Goal: Task Accomplishment & Management: Use online tool/utility

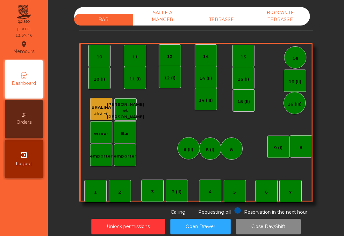
click at [228, 23] on div "TERRASSE" at bounding box center [221, 20] width 59 height 12
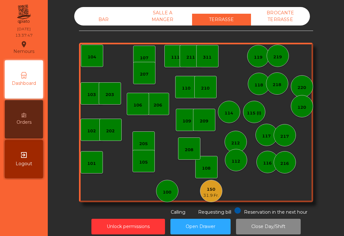
click at [330, 35] on div "BAR SALLE A MANGER TERRASSE BROCANTE TERRASSE 103 102 101 202 206 104 205 108 1…" at bounding box center [195, 111] width 279 height 208
click at [211, 188] on div "150" at bounding box center [211, 189] width 16 height 6
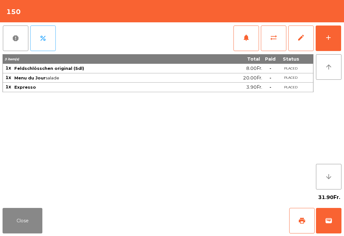
click at [332, 43] on button "add" at bounding box center [328, 37] width 25 height 25
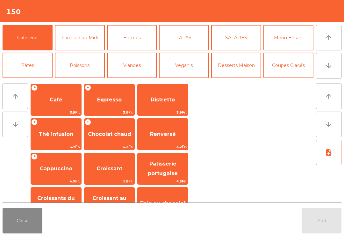
click at [121, 92] on span "Expresso" at bounding box center [109, 99] width 50 height 17
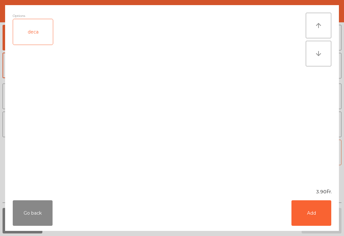
click at [317, 207] on button "Add" at bounding box center [312, 212] width 40 height 25
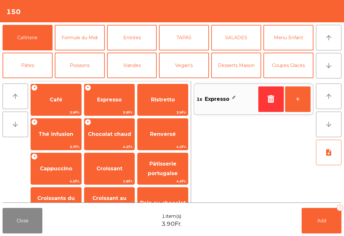
click at [298, 99] on button "+" at bounding box center [297, 98] width 25 height 25
click at [325, 221] on span "Add" at bounding box center [321, 221] width 9 height 6
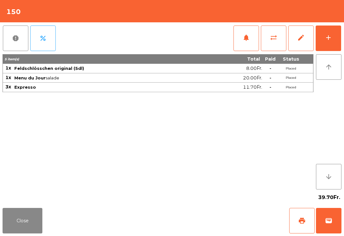
click at [48, 229] on div "Close print wallet" at bounding box center [172, 220] width 344 height 31
click at [42, 224] on button "Close" at bounding box center [23, 220] width 40 height 25
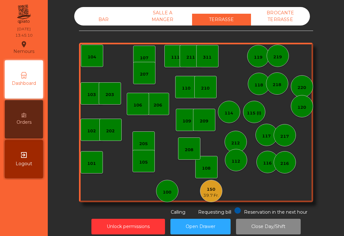
click at [156, 109] on div "206" at bounding box center [158, 104] width 22 height 22
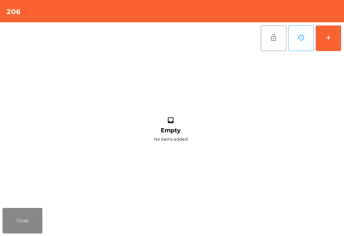
click at [329, 39] on div "add" at bounding box center [329, 38] width 8 height 8
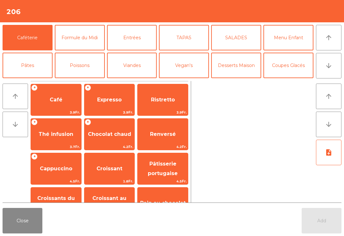
click at [326, 71] on button "arrow_downward" at bounding box center [328, 65] width 25 height 25
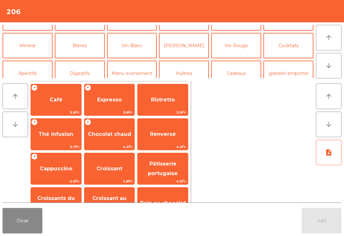
scroll to position [55, 0]
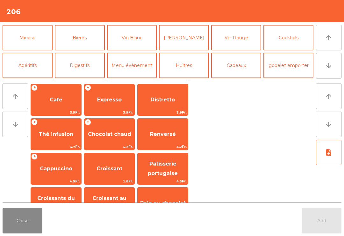
click at [81, 35] on button "Bières" at bounding box center [80, 37] width 50 height 25
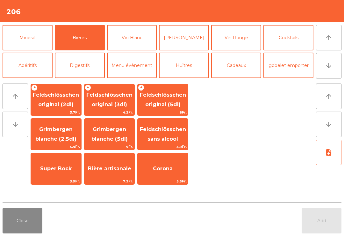
click at [166, 132] on span "Feldschlösschen sans alcool" at bounding box center [163, 134] width 46 height 16
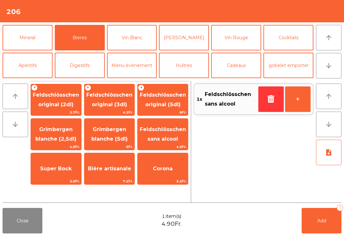
click at [111, 99] on span "Feldschlösschen original (3dl)" at bounding box center [109, 99] width 50 height 27
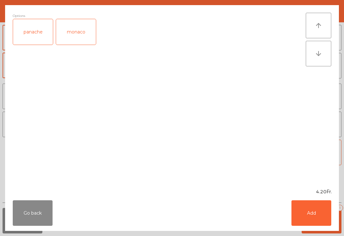
click at [319, 214] on button "Add" at bounding box center [312, 212] width 40 height 25
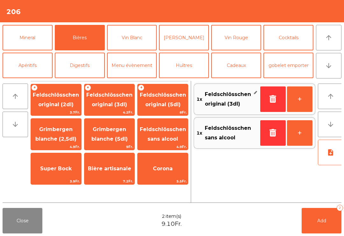
click at [327, 230] on button "Add 2" at bounding box center [322, 220] width 40 height 25
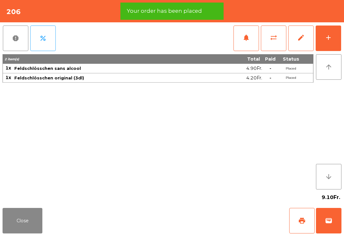
click at [301, 219] on span "print" at bounding box center [302, 221] width 8 height 8
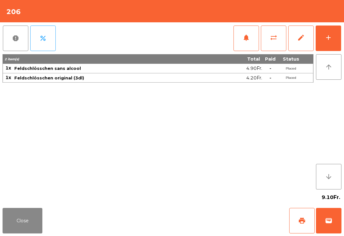
click at [18, 216] on button "Close" at bounding box center [23, 220] width 40 height 25
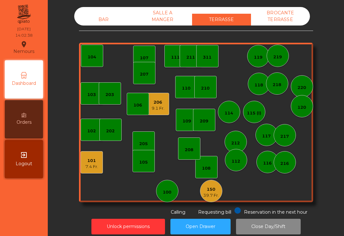
click at [89, 171] on div "101 7.4 Fr." at bounding box center [92, 162] width 22 height 22
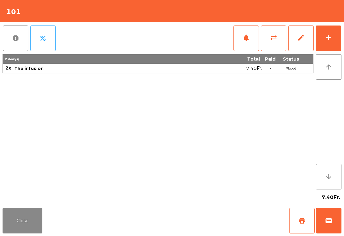
click at [291, 224] on button "print" at bounding box center [301, 220] width 25 height 25
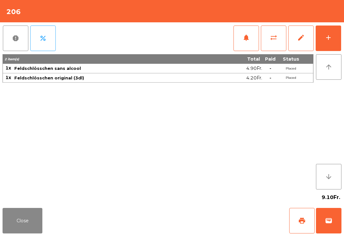
click at [275, 47] on button "sync_alt" at bounding box center [273, 37] width 25 height 25
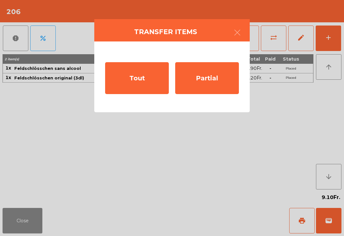
click at [135, 77] on div "Tout" at bounding box center [137, 78] width 64 height 32
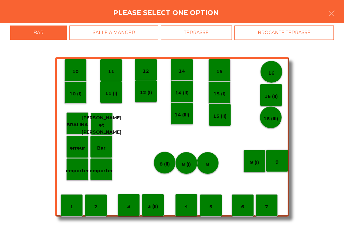
click at [232, 28] on div "TERRASSE" at bounding box center [196, 32] width 71 height 14
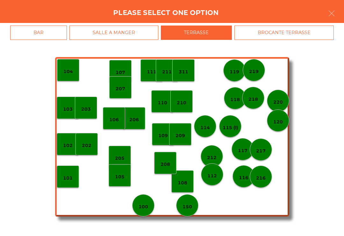
click at [209, 125] on p "114" at bounding box center [205, 127] width 10 height 7
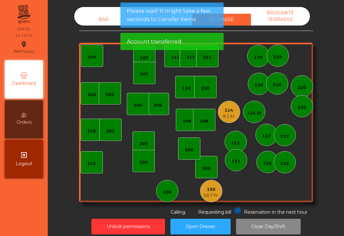
click at [158, 104] on div "206" at bounding box center [158, 105] width 9 height 6
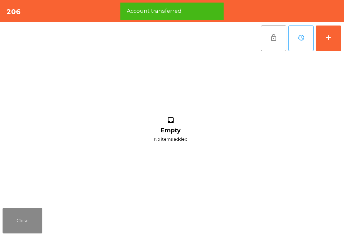
click at [338, 34] on button "add" at bounding box center [328, 37] width 25 height 25
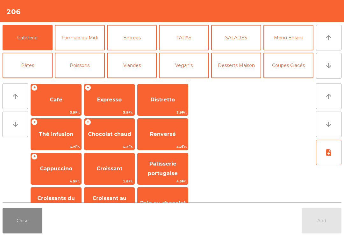
click at [32, 80] on button "Mineral" at bounding box center [28, 92] width 50 height 25
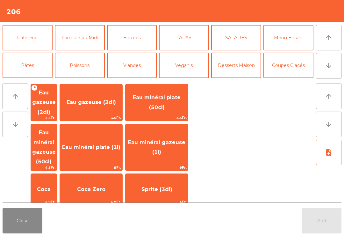
scroll to position [45, 0]
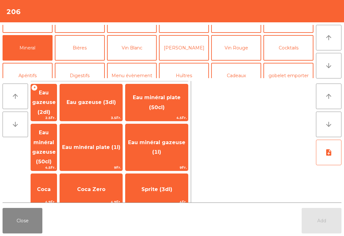
click at [51, 186] on span "Coca" at bounding box center [44, 189] width 14 height 6
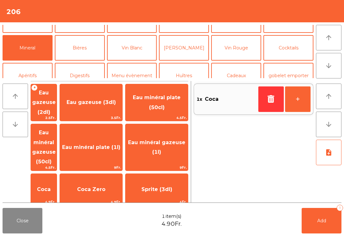
click at [272, 93] on button "button" at bounding box center [270, 98] width 25 height 25
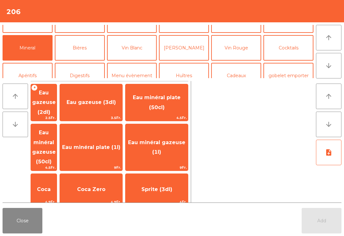
click at [100, 186] on span "Coca Zero" at bounding box center [91, 189] width 28 height 6
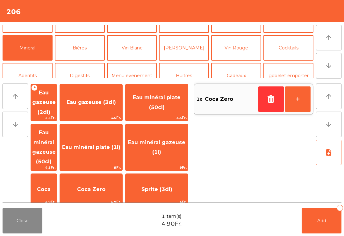
click at [300, 99] on button "+" at bounding box center [297, 98] width 25 height 25
click at [320, 232] on button "Add 2" at bounding box center [322, 220] width 40 height 25
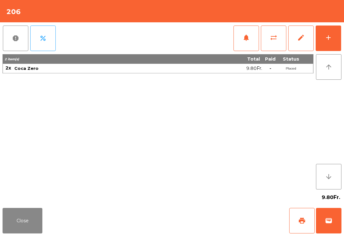
click at [2, 234] on div "Close print wallet" at bounding box center [172, 220] width 344 height 31
click at [30, 206] on div "Close print wallet" at bounding box center [172, 220] width 344 height 31
click at [41, 203] on div "9.80Fr." at bounding box center [172, 197] width 339 height 16
click at [31, 226] on button "Close" at bounding box center [23, 220] width 40 height 25
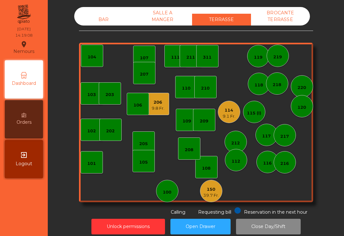
click at [228, 116] on div "9.1 Fr." at bounding box center [229, 116] width 13 height 6
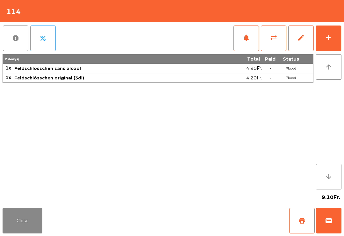
click at [333, 44] on button "add" at bounding box center [328, 37] width 25 height 25
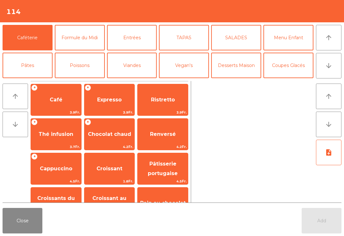
click at [324, 64] on button "arrow_downward" at bounding box center [328, 65] width 25 height 25
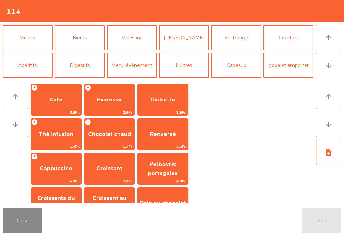
click at [81, 44] on button "Bières" at bounding box center [80, 37] width 50 height 25
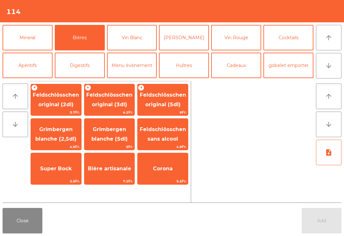
click at [171, 127] on span "Feldschlösschen sans alcool" at bounding box center [163, 134] width 46 height 16
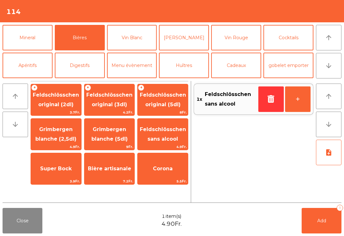
click at [115, 100] on span "Feldschlösschen original (3dl)" at bounding box center [109, 99] width 50 height 27
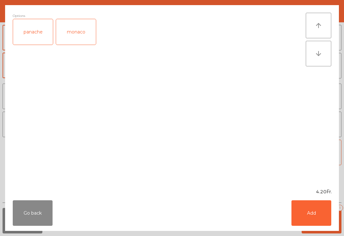
click at [322, 216] on button "Add" at bounding box center [312, 212] width 40 height 25
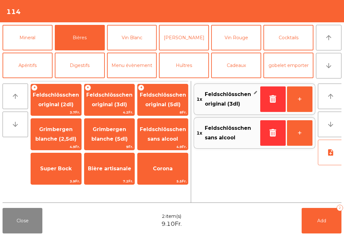
click at [323, 224] on button "Add 2" at bounding box center [322, 220] width 40 height 25
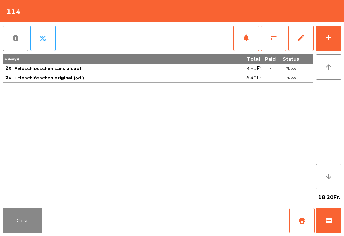
click at [26, 221] on button "Close" at bounding box center [23, 220] width 40 height 25
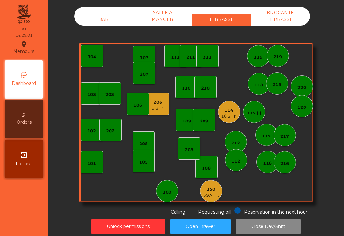
click at [209, 56] on div "311" at bounding box center [207, 57] width 9 height 6
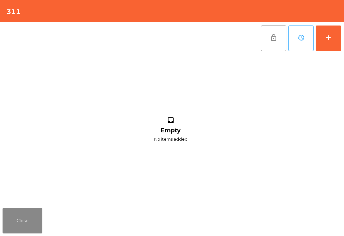
click at [331, 38] on div "add" at bounding box center [329, 38] width 8 height 8
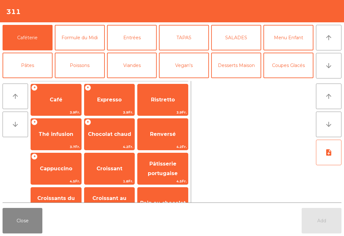
click at [67, 98] on span "Café" at bounding box center [56, 99] width 50 height 17
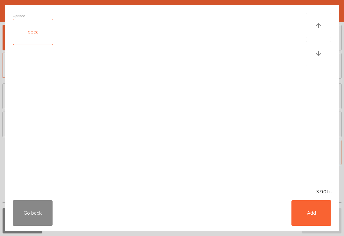
click at [317, 216] on button "Add" at bounding box center [312, 212] width 40 height 25
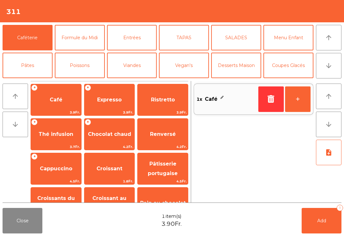
click at [331, 221] on button "Add 1" at bounding box center [322, 220] width 40 height 25
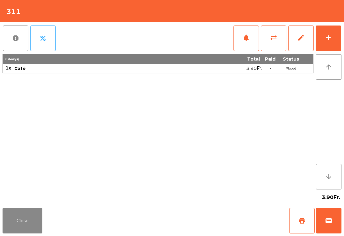
click at [14, 202] on div "3.90Fr." at bounding box center [172, 197] width 339 height 16
click at [8, 227] on button "Close" at bounding box center [23, 220] width 40 height 25
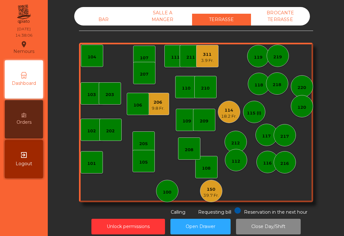
click at [161, 105] on div "206" at bounding box center [158, 102] width 13 height 6
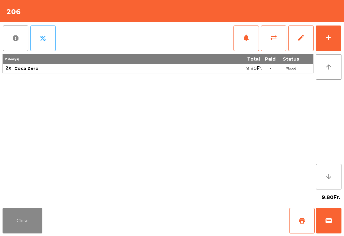
click at [305, 222] on span "print" at bounding box center [302, 221] width 8 height 8
click at [325, 232] on button "wallet" at bounding box center [328, 220] width 25 height 25
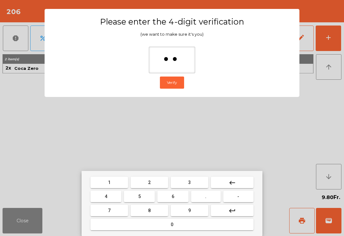
type input "***"
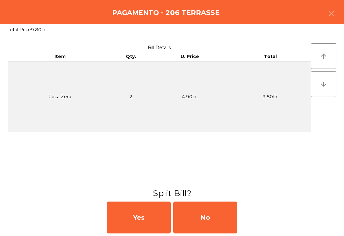
click at [216, 216] on div "No" at bounding box center [205, 217] width 64 height 32
click at [211, 220] on div "No" at bounding box center [205, 217] width 64 height 32
click at [199, 231] on div "No" at bounding box center [205, 217] width 64 height 32
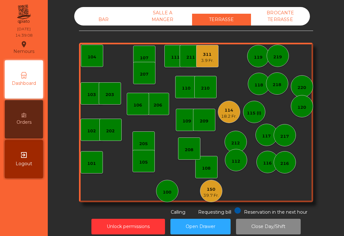
click at [215, 58] on div "311 3.9 Fr." at bounding box center [207, 56] width 22 height 22
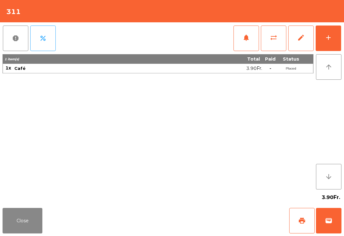
click at [334, 217] on button "wallet" at bounding box center [328, 220] width 25 height 25
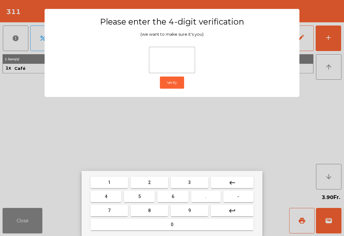
type input "*"
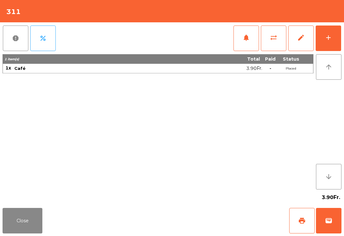
click at [205, 217] on div "Close print wallet" at bounding box center [172, 220] width 344 height 31
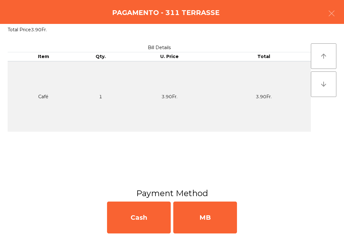
click at [203, 224] on div "MB" at bounding box center [205, 217] width 64 height 32
click at [201, 223] on div "No" at bounding box center [205, 217] width 64 height 32
click at [201, 219] on div "No" at bounding box center [205, 217] width 64 height 32
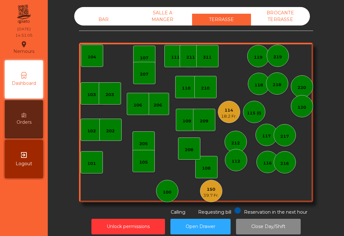
click at [231, 122] on div "114 18.2 Fr." at bounding box center [229, 112] width 22 height 22
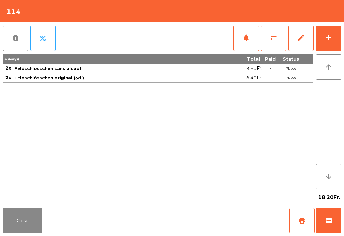
click at [303, 227] on button "print" at bounding box center [301, 220] width 25 height 25
click at [331, 231] on button "wallet" at bounding box center [328, 220] width 25 height 25
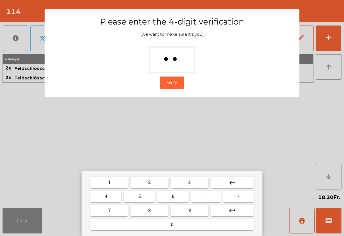
type input "***"
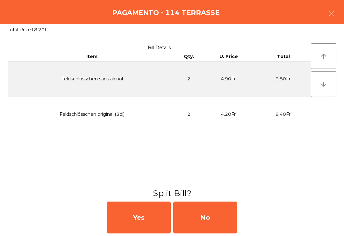
click at [231, 215] on div "No" at bounding box center [205, 217] width 64 height 32
click at [227, 218] on div "No" at bounding box center [205, 217] width 64 height 32
click at [228, 222] on div "No" at bounding box center [205, 217] width 64 height 32
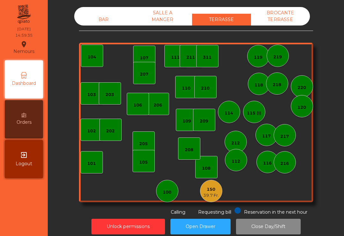
click at [218, 196] on div "39.7 Fr." at bounding box center [211, 195] width 16 height 6
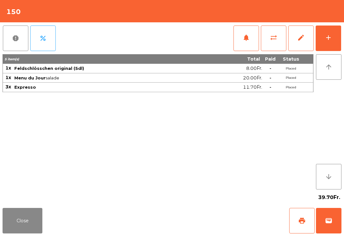
click at [329, 40] on div "add" at bounding box center [329, 38] width 8 height 8
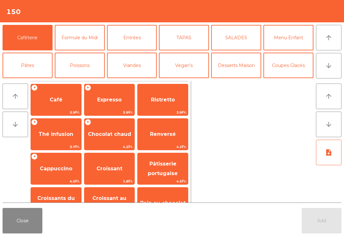
click at [110, 105] on span "Expresso" at bounding box center [109, 99] width 50 height 17
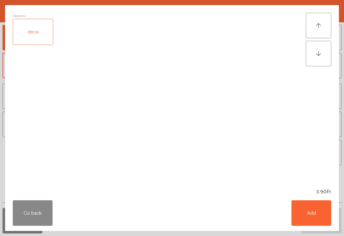
click at [316, 217] on button "Add" at bounding box center [312, 212] width 40 height 25
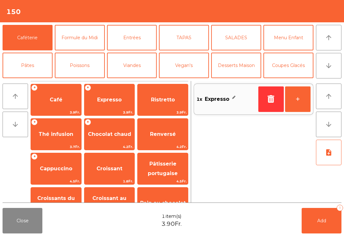
click at [304, 109] on button "+" at bounding box center [297, 98] width 25 height 25
click at [332, 225] on button "Add 2" at bounding box center [322, 220] width 40 height 25
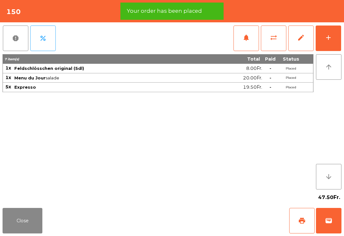
click at [305, 225] on button "print" at bounding box center [301, 220] width 25 height 25
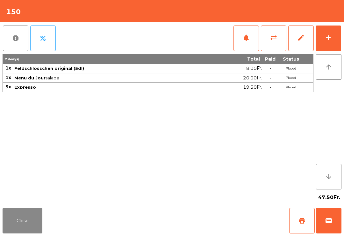
click at [323, 217] on button "wallet" at bounding box center [328, 220] width 25 height 25
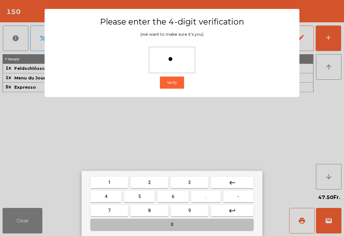
type input "**"
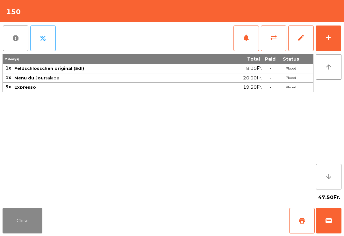
click at [216, 221] on div "Close print wallet" at bounding box center [172, 220] width 344 height 31
click at [212, 223] on div "Close print wallet" at bounding box center [172, 220] width 344 height 31
click at [213, 217] on div "Close print wallet" at bounding box center [172, 220] width 344 height 31
click at [214, 219] on div "Close print wallet" at bounding box center [172, 220] width 344 height 31
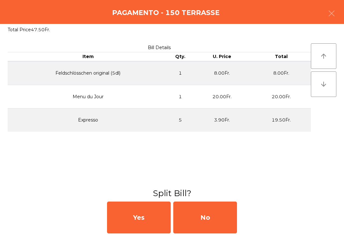
click at [220, 218] on div "No" at bounding box center [205, 217] width 64 height 32
click at [219, 216] on div "MB" at bounding box center [205, 217] width 64 height 32
click at [218, 216] on div "No" at bounding box center [205, 217] width 64 height 32
click at [217, 216] on div "No" at bounding box center [205, 217] width 64 height 32
click at [225, 221] on div "No" at bounding box center [205, 217] width 64 height 32
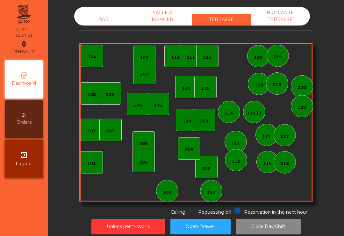
click at [239, 170] on div "112" at bounding box center [236, 160] width 22 height 22
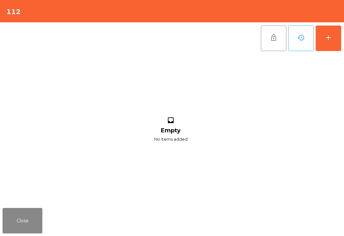
click at [326, 30] on button "add" at bounding box center [328, 37] width 25 height 25
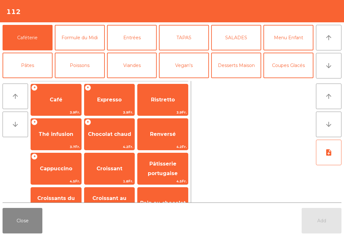
click at [34, 80] on button "Mineral" at bounding box center [28, 92] width 50 height 25
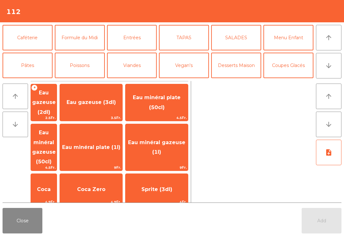
click at [51, 186] on span "Coca" at bounding box center [44, 189] width 14 height 6
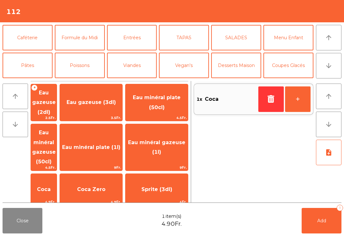
scroll to position [35, 0]
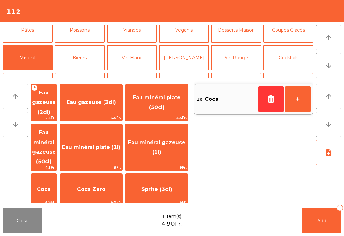
click at [312, 222] on button "Add 1" at bounding box center [322, 220] width 40 height 25
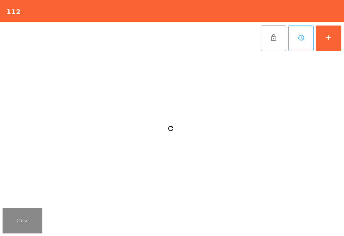
click at [331, 231] on div "Close" at bounding box center [172, 220] width 344 height 31
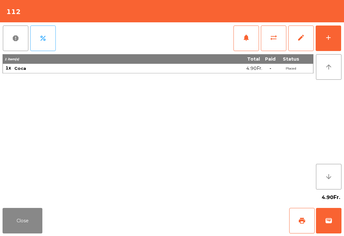
click at [7, 218] on button "Close" at bounding box center [23, 220] width 40 height 25
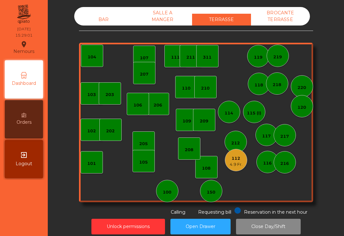
click at [228, 111] on div "114" at bounding box center [229, 113] width 9 height 6
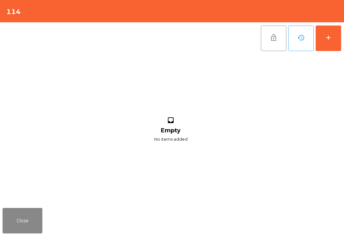
click at [32, 221] on button "Close" at bounding box center [23, 220] width 40 height 25
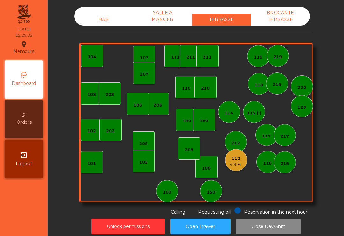
click at [203, 85] on div "210" at bounding box center [205, 88] width 9 height 6
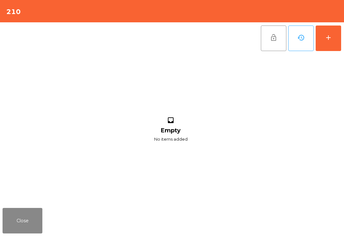
click at [339, 42] on button "add" at bounding box center [328, 37] width 25 height 25
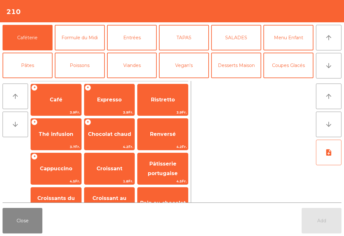
scroll to position [12, 0]
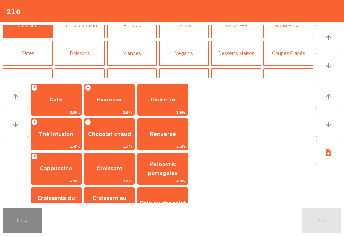
click at [87, 68] on button "Bières" at bounding box center [80, 80] width 50 height 25
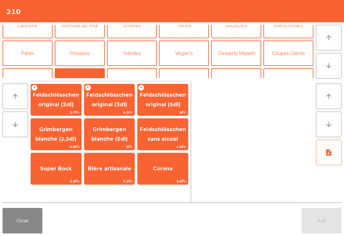
click at [119, 101] on span "Feldschlösschen original (3dl)" at bounding box center [109, 100] width 46 height 16
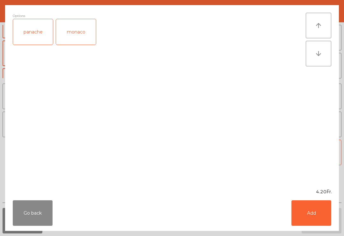
click at [321, 219] on button "Add" at bounding box center [312, 212] width 40 height 25
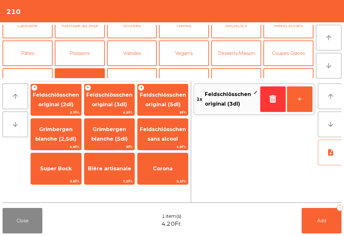
click at [36, 68] on button "Mineral" at bounding box center [28, 80] width 50 height 25
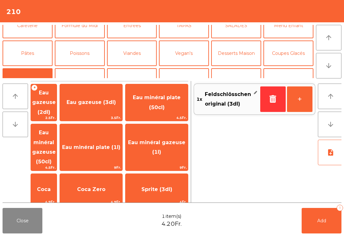
scroll to position [120, 0]
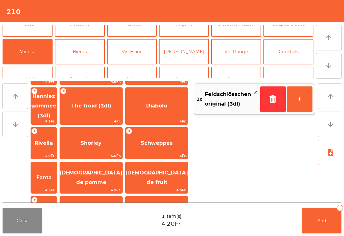
click at [111, 134] on span "Shorley" at bounding box center [91, 142] width 62 height 17
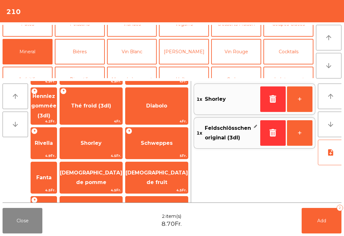
click at [299, 105] on button "+" at bounding box center [299, 98] width 25 height 25
click at [296, 95] on button "+" at bounding box center [299, 98] width 25 height 25
click at [320, 229] on button "Add 4" at bounding box center [322, 220] width 40 height 25
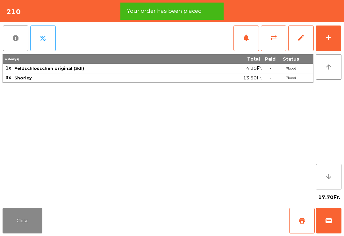
click at [300, 223] on span "print" at bounding box center [302, 221] width 8 height 8
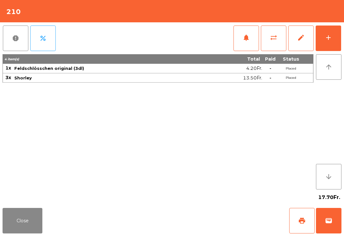
click at [35, 233] on button "Close" at bounding box center [23, 220] width 40 height 25
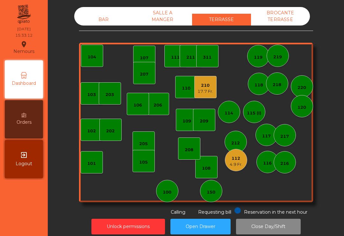
click at [216, 192] on div "150" at bounding box center [211, 191] width 22 height 22
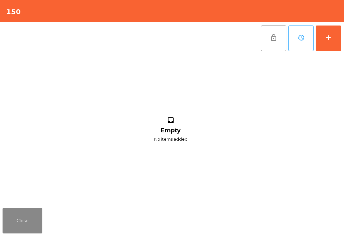
click at [341, 43] on button "add" at bounding box center [328, 37] width 25 height 25
click at [328, 41] on div "add" at bounding box center [329, 38] width 8 height 8
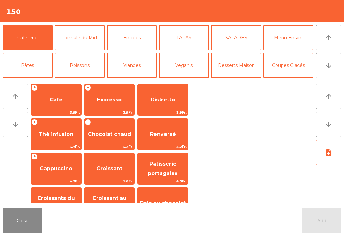
click at [106, 102] on span "Expresso" at bounding box center [109, 100] width 25 height 6
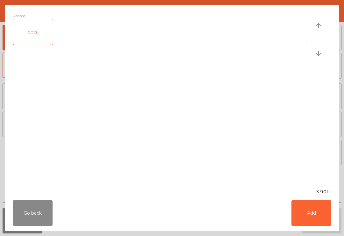
click at [320, 215] on button "Add" at bounding box center [312, 212] width 40 height 25
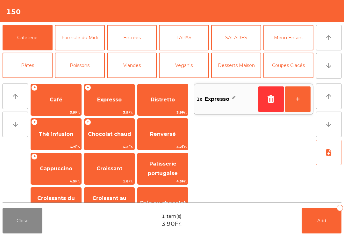
click at [303, 94] on button "+" at bounding box center [297, 98] width 25 height 25
click at [302, 100] on button "+" at bounding box center [297, 98] width 25 height 25
click at [294, 100] on button "+" at bounding box center [297, 98] width 25 height 25
click at [320, 213] on button "Add 4" at bounding box center [322, 220] width 40 height 25
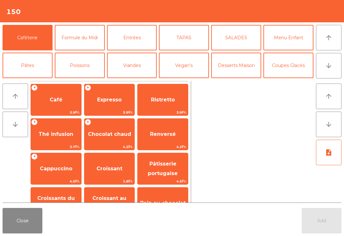
click at [10, 233] on button "Close" at bounding box center [23, 220] width 40 height 25
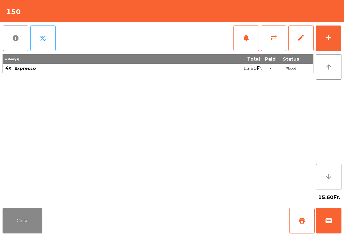
click at [13, 222] on button "Close" at bounding box center [23, 220] width 40 height 25
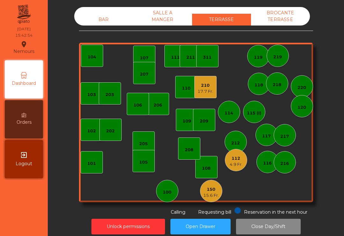
click at [233, 163] on div "4.9 Fr." at bounding box center [236, 164] width 13 height 6
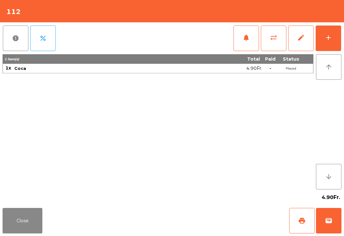
click at [299, 225] on button "print" at bounding box center [301, 220] width 25 height 25
click at [41, 229] on button "Close" at bounding box center [23, 220] width 40 height 25
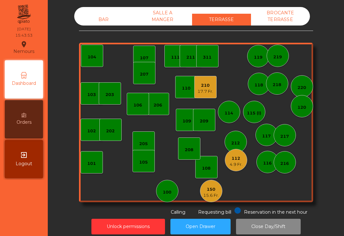
click at [218, 191] on div "150" at bounding box center [211, 189] width 16 height 6
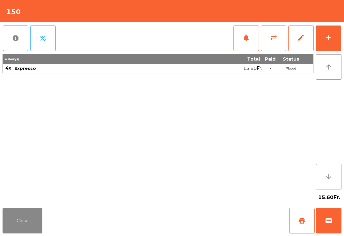
click at [312, 221] on button "print" at bounding box center [301, 220] width 25 height 25
click at [321, 228] on button "wallet" at bounding box center [328, 220] width 25 height 25
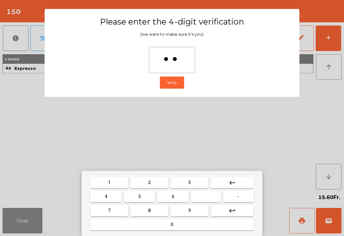
type input "***"
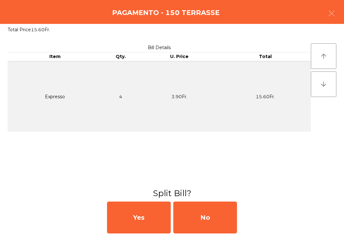
click at [204, 223] on div "No" at bounding box center [205, 217] width 64 height 32
click at [203, 223] on div "MB" at bounding box center [205, 217] width 64 height 32
click at [209, 222] on div "No" at bounding box center [205, 217] width 64 height 32
click at [208, 225] on div "No" at bounding box center [205, 217] width 64 height 32
click at [215, 225] on div "No" at bounding box center [205, 217] width 64 height 32
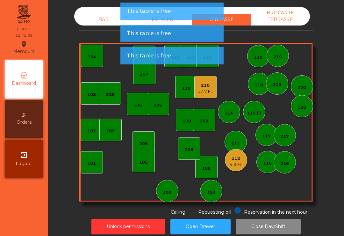
click at [240, 152] on div "112 4.9 Fr." at bounding box center [236, 160] width 22 height 22
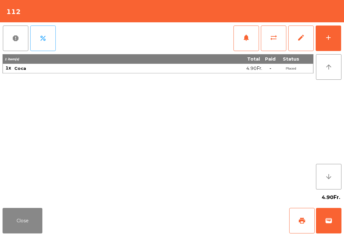
click at [38, 233] on button "Close" at bounding box center [23, 220] width 40 height 25
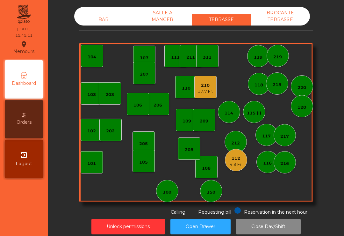
click at [241, 164] on div "4.9 Fr." at bounding box center [236, 164] width 13 height 6
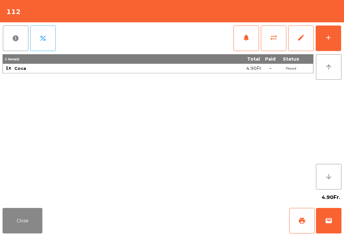
click at [314, 221] on button "print" at bounding box center [301, 220] width 25 height 25
click at [334, 218] on button "wallet" at bounding box center [328, 220] width 25 height 25
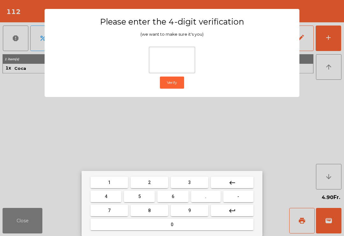
type input "*"
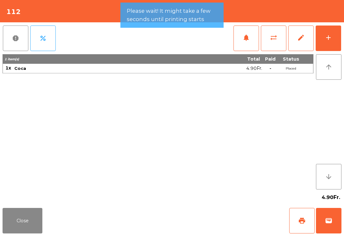
click at [238, 230] on div "Close print wallet" at bounding box center [172, 220] width 344 height 31
click at [219, 230] on div "Close print wallet" at bounding box center [172, 220] width 344 height 31
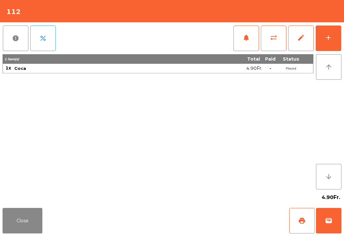
click at [211, 221] on div "Close print wallet" at bounding box center [172, 220] width 344 height 31
click at [215, 219] on div "Close print wallet" at bounding box center [172, 220] width 344 height 31
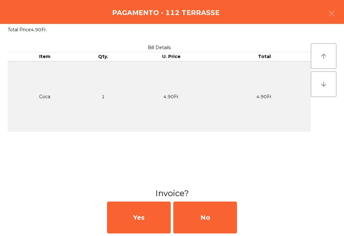
click at [214, 214] on div "No" at bounding box center [205, 217] width 64 height 32
click at [216, 213] on div "No" at bounding box center [205, 217] width 64 height 32
click at [216, 214] on div "No" at bounding box center [205, 217] width 64 height 32
click at [222, 220] on div "No" at bounding box center [205, 217] width 64 height 32
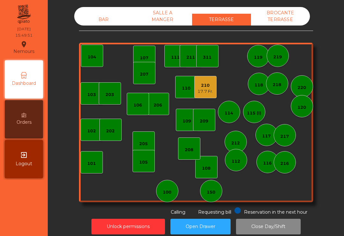
click at [143, 148] on div "205" at bounding box center [144, 142] width 22 height 22
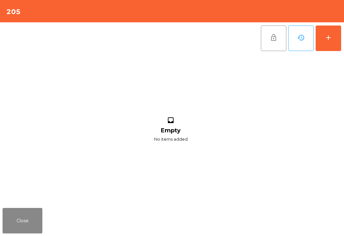
click at [328, 51] on button "add" at bounding box center [328, 37] width 25 height 25
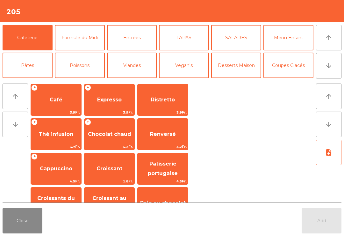
click at [330, 60] on button "arrow_downward" at bounding box center [328, 65] width 25 height 25
click at [287, 80] on button "Cocktails" at bounding box center [289, 92] width 50 height 25
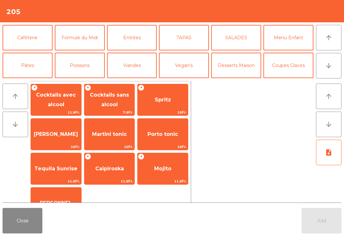
click at [170, 103] on span "Spritz" at bounding box center [163, 99] width 50 height 17
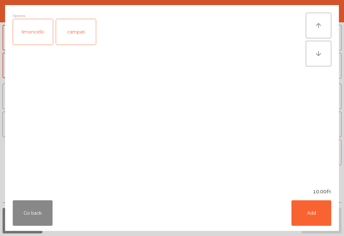
scroll to position [55, 0]
click at [310, 213] on button "Add" at bounding box center [312, 212] width 40 height 25
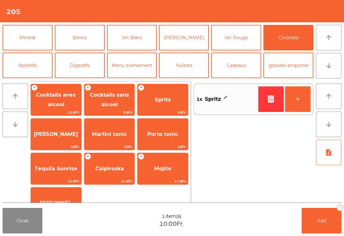
click at [85, 38] on button "Bières" at bounding box center [80, 37] width 50 height 25
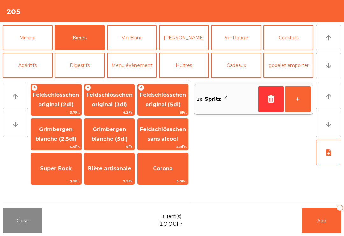
click at [121, 101] on span "Feldschlösschen original (3dl)" at bounding box center [109, 100] width 46 height 16
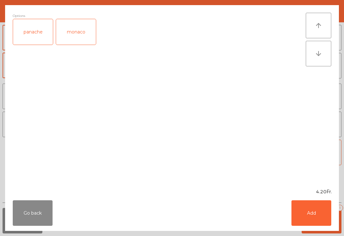
click at [322, 218] on button "Add" at bounding box center [312, 212] width 40 height 25
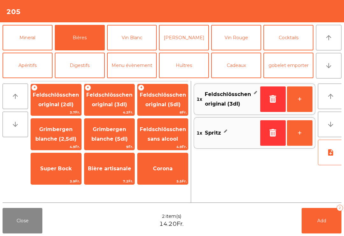
click at [327, 222] on button "Add 2" at bounding box center [322, 220] width 40 height 25
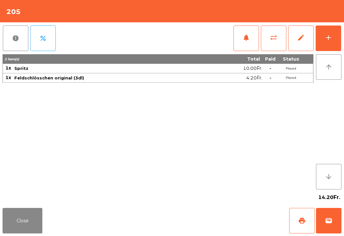
click at [328, 223] on span "wallet" at bounding box center [329, 221] width 8 height 8
click at [214, 217] on div "Close print wallet" at bounding box center [172, 220] width 344 height 31
click at [209, 217] on div "Close print wallet" at bounding box center [172, 220] width 344 height 31
click at [205, 217] on div "Close print wallet" at bounding box center [172, 220] width 344 height 31
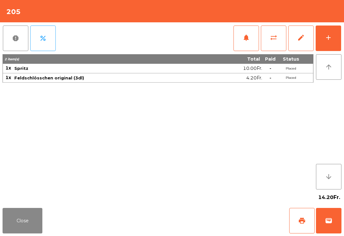
click at [206, 221] on div "Close print wallet" at bounding box center [172, 220] width 344 height 31
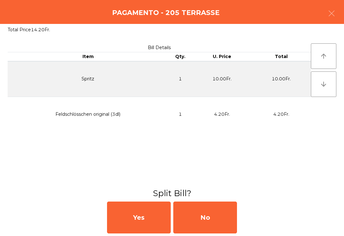
click at [209, 223] on div "No" at bounding box center [205, 217] width 64 height 32
click at [203, 223] on div "MB" at bounding box center [205, 217] width 64 height 32
click at [208, 220] on div "No" at bounding box center [205, 217] width 64 height 32
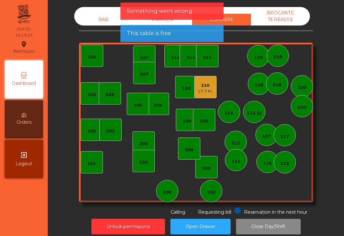
click at [216, 232] on button "Open Drawer" at bounding box center [200, 227] width 60 height 16
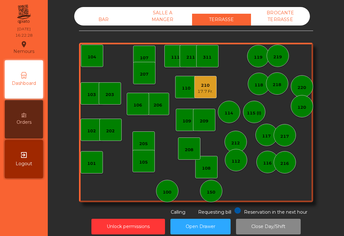
click at [212, 89] on div "17.7 Fr." at bounding box center [206, 91] width 16 height 6
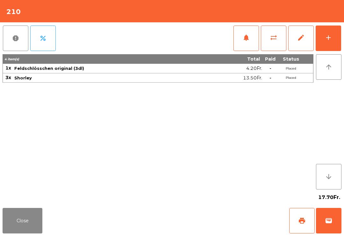
click at [331, 214] on button "wallet" at bounding box center [328, 220] width 25 height 25
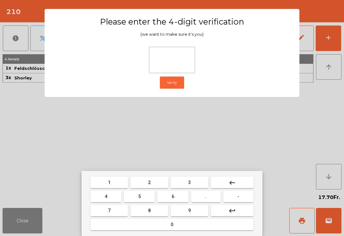
type input "*"
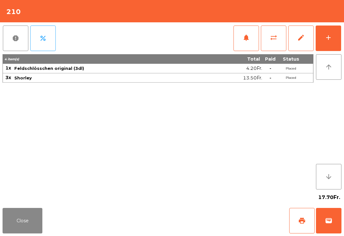
click at [221, 224] on div "Close print wallet" at bounding box center [172, 220] width 344 height 31
click at [209, 222] on div "Close print wallet" at bounding box center [172, 220] width 344 height 31
click at [214, 215] on div "Close print wallet" at bounding box center [172, 220] width 344 height 31
click at [215, 214] on div "Close print wallet" at bounding box center [172, 220] width 344 height 31
click at [219, 211] on div "Close print wallet" at bounding box center [172, 220] width 344 height 31
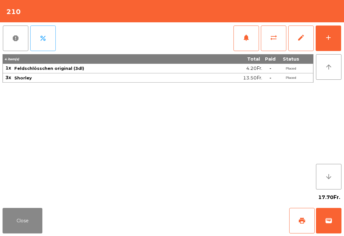
click at [206, 214] on div "Close print wallet" at bounding box center [172, 220] width 344 height 31
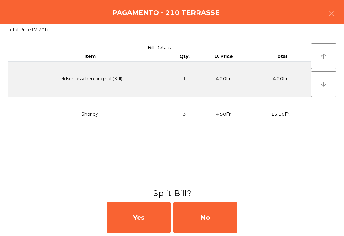
click at [208, 211] on div "No" at bounding box center [205, 217] width 64 height 32
click at [203, 211] on div "MB" at bounding box center [205, 217] width 64 height 32
click at [208, 216] on div "No" at bounding box center [205, 217] width 64 height 32
click at [204, 219] on div "No" at bounding box center [205, 217] width 64 height 32
click at [223, 216] on div "No" at bounding box center [205, 217] width 64 height 32
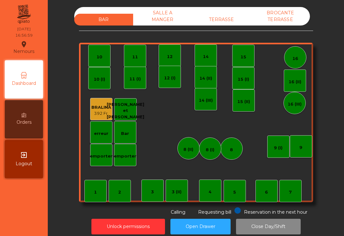
click at [221, 23] on div "TERRASSE" at bounding box center [221, 20] width 59 height 12
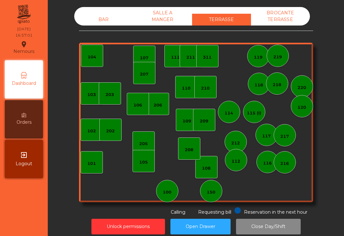
click at [201, 190] on div "150" at bounding box center [211, 191] width 22 height 22
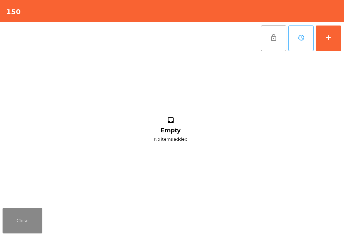
click at [341, 47] on button "add" at bounding box center [328, 37] width 25 height 25
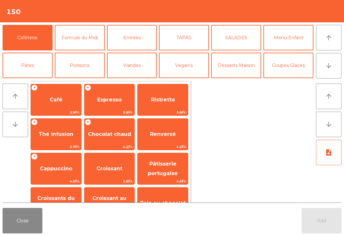
click at [332, 69] on icon "arrow_downward" at bounding box center [329, 66] width 8 height 8
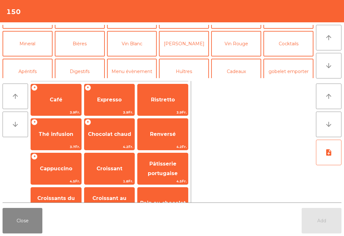
scroll to position [55, 0]
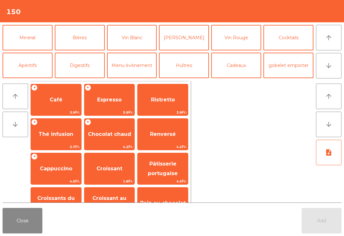
click at [136, 43] on button "Vin Blanc" at bounding box center [132, 37] width 50 height 25
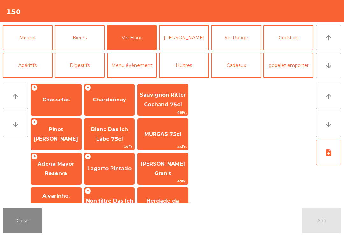
click at [59, 101] on span "Chasselas" at bounding box center [55, 100] width 27 height 6
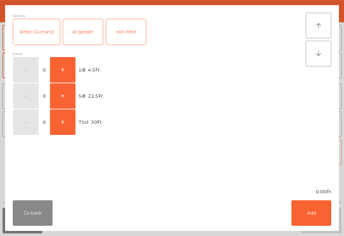
click at [67, 71] on button "+" at bounding box center [62, 69] width 25 height 25
click at [314, 205] on button "Add" at bounding box center [312, 212] width 40 height 25
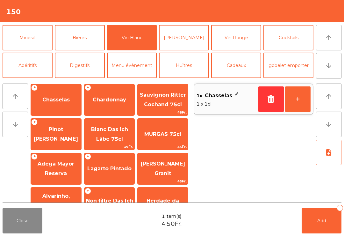
click at [298, 103] on button "+" at bounding box center [297, 98] width 25 height 25
click at [298, 110] on button "+" at bounding box center [297, 98] width 25 height 25
click at [326, 224] on button "Add 3" at bounding box center [322, 220] width 40 height 25
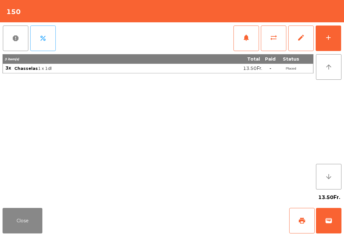
click at [39, 217] on button "Close" at bounding box center [23, 220] width 40 height 25
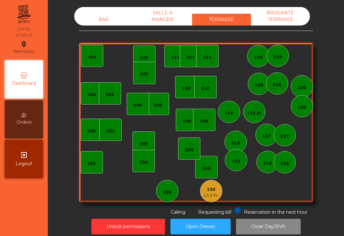
click at [207, 121] on div "209" at bounding box center [204, 121] width 9 height 6
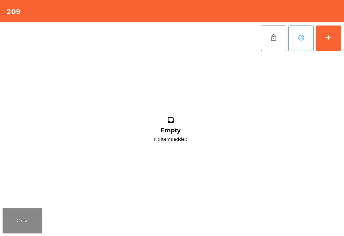
click at [338, 39] on button "add" at bounding box center [328, 37] width 25 height 25
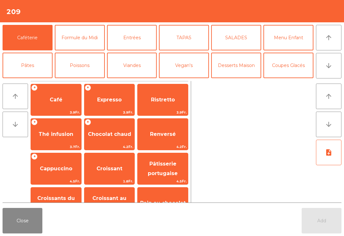
click at [336, 69] on button "arrow_downward" at bounding box center [328, 65] width 25 height 25
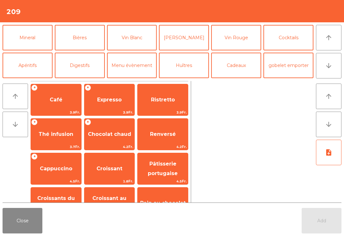
click at [130, 45] on button "Vin Blanc" at bounding box center [132, 37] width 50 height 25
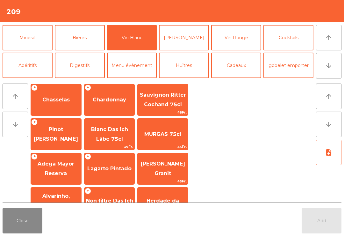
click at [62, 133] on span "Pinot Gris Angelrath" at bounding box center [56, 134] width 50 height 27
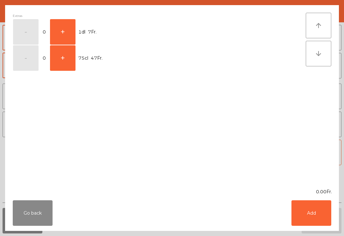
click at [75, 26] on button "+" at bounding box center [62, 31] width 25 height 25
click at [314, 205] on button "Add" at bounding box center [312, 212] width 40 height 25
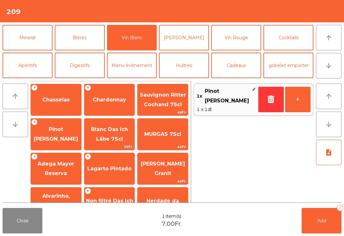
click at [298, 97] on button "+" at bounding box center [297, 99] width 25 height 25
click at [37, 38] on button "Mineral" at bounding box center [28, 37] width 50 height 25
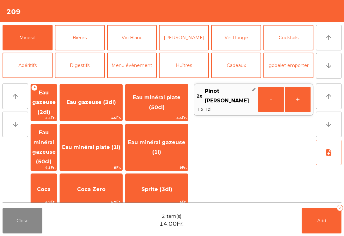
click at [119, 106] on span "Eau gazeuse (3dl)" at bounding box center [91, 102] width 62 height 17
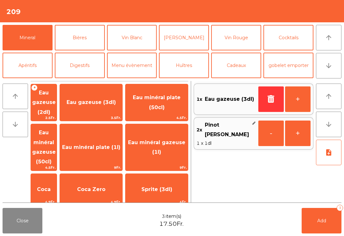
click at [316, 220] on button "Add 3" at bounding box center [322, 220] width 40 height 25
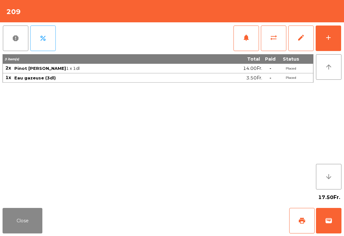
click at [19, 219] on button "Close" at bounding box center [23, 220] width 40 height 25
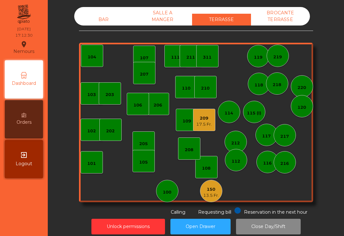
click at [142, 147] on div "205" at bounding box center [144, 142] width 22 height 22
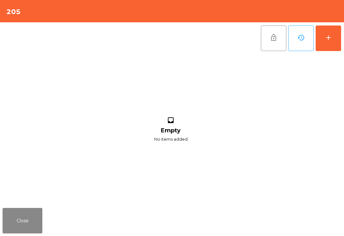
click at [337, 36] on button "add" at bounding box center [328, 37] width 25 height 25
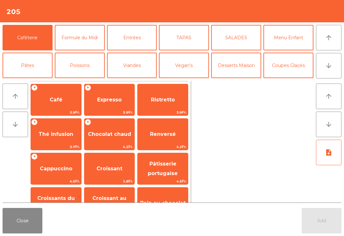
click at [333, 65] on button "arrow_downward" at bounding box center [328, 65] width 25 height 25
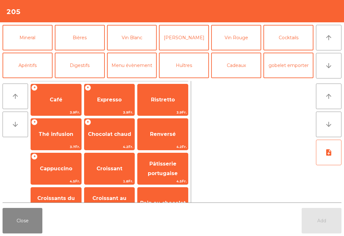
click at [38, 38] on button "Mineral" at bounding box center [28, 37] width 50 height 25
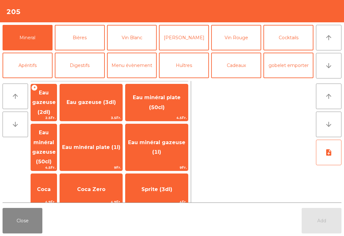
scroll to position [84, 0]
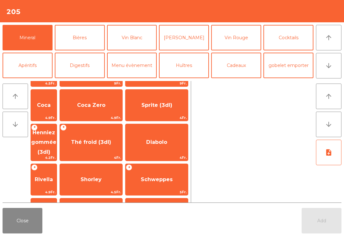
click at [57, 205] on span "Fanta" at bounding box center [44, 213] width 26 height 17
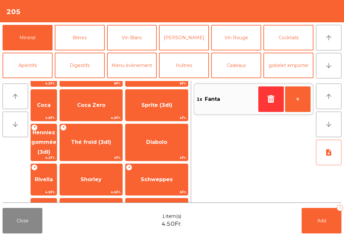
click at [100, 32] on button "Bières" at bounding box center [80, 37] width 50 height 25
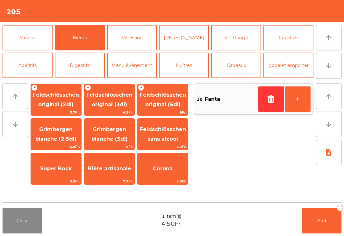
scroll to position [0, 0]
click at [61, 96] on span "Feldschlösschen original (2dl)" at bounding box center [56, 100] width 46 height 16
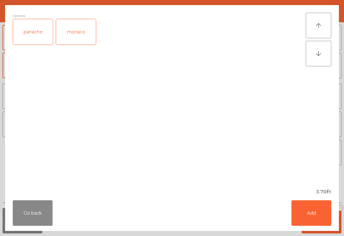
click at [317, 203] on button "Add" at bounding box center [312, 212] width 40 height 25
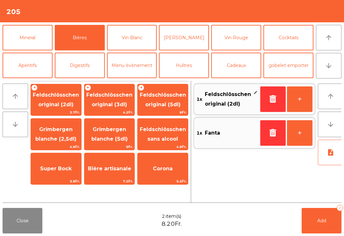
click at [323, 229] on button "Add 2" at bounding box center [322, 220] width 40 height 25
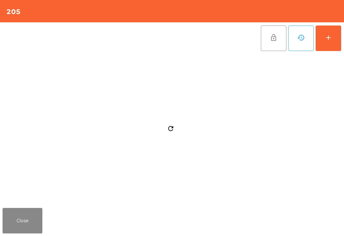
click at [5, 233] on button "Close" at bounding box center [23, 220] width 40 height 25
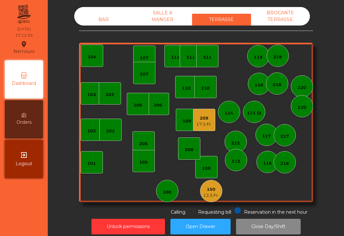
click at [207, 194] on div "13.5 Fr." at bounding box center [211, 195] width 16 height 6
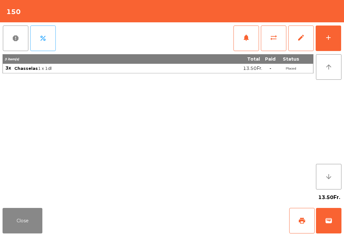
click at [338, 46] on button "add" at bounding box center [328, 37] width 25 height 25
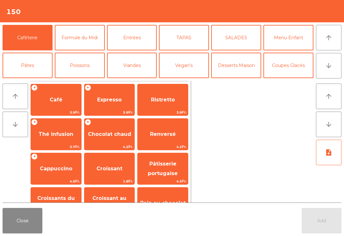
click at [329, 71] on button "arrow_downward" at bounding box center [328, 65] width 25 height 25
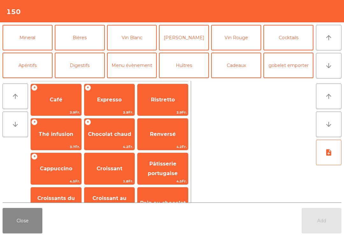
click at [137, 40] on button "Vin Blanc" at bounding box center [132, 37] width 50 height 25
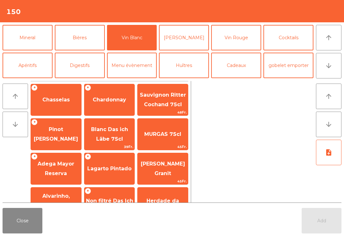
click at [60, 105] on span "Chasselas" at bounding box center [56, 99] width 50 height 17
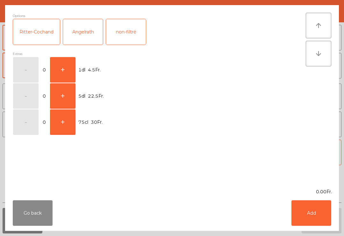
click at [68, 71] on button "+" at bounding box center [62, 69] width 25 height 25
click at [312, 225] on button "Add" at bounding box center [312, 212] width 40 height 25
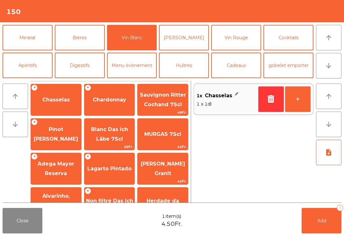
click at [302, 105] on button "+" at bounding box center [297, 98] width 25 height 25
click at [311, 214] on button "Add 2" at bounding box center [322, 220] width 40 height 25
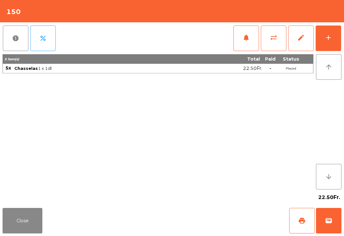
click at [19, 229] on button "Close" at bounding box center [23, 220] width 40 height 25
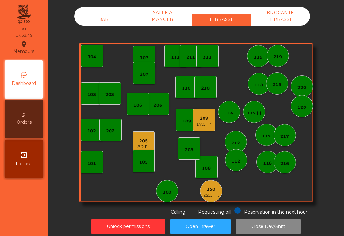
click at [143, 138] on div "205" at bounding box center [143, 141] width 13 height 6
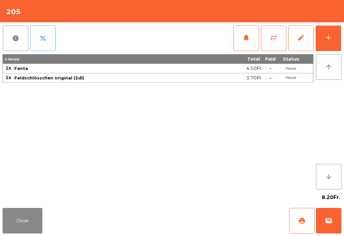
click at [301, 224] on span "print" at bounding box center [302, 221] width 8 height 8
click at [29, 223] on button "Close" at bounding box center [23, 220] width 40 height 25
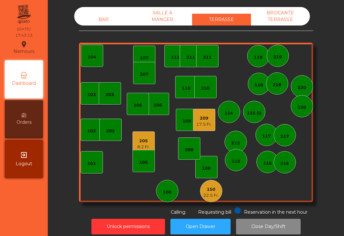
click at [108, 98] on div "203" at bounding box center [110, 93] width 22 height 22
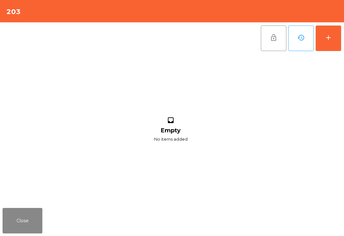
click at [321, 43] on button "add" at bounding box center [328, 37] width 25 height 25
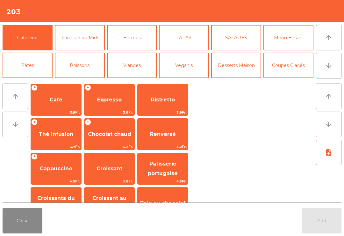
click at [332, 45] on button "arrow_upward" at bounding box center [328, 37] width 25 height 25
click at [26, 80] on button "Mineral" at bounding box center [28, 92] width 50 height 25
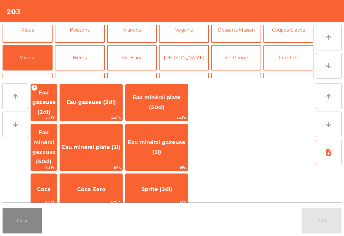
scroll to position [157, 0]
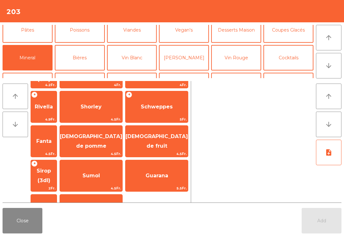
click at [53, 162] on span "Sirop (3dl)" at bounding box center [44, 175] width 26 height 27
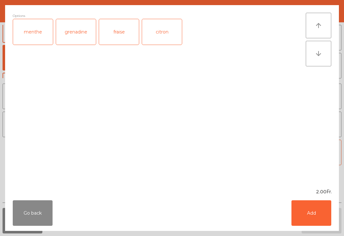
click at [122, 33] on div "fraise" at bounding box center [119, 31] width 40 height 25
click at [305, 223] on button "Add" at bounding box center [312, 212] width 40 height 25
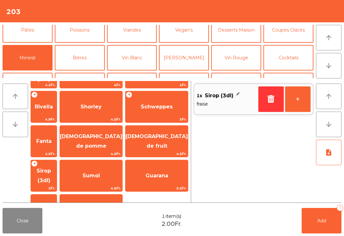
click at [300, 105] on button "+" at bounding box center [297, 98] width 25 height 25
click at [293, 55] on button "Cocktails" at bounding box center [289, 57] width 50 height 25
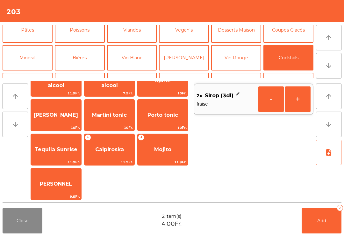
scroll to position [19, 0]
click at [168, 89] on span "Spritz" at bounding box center [163, 80] width 50 height 17
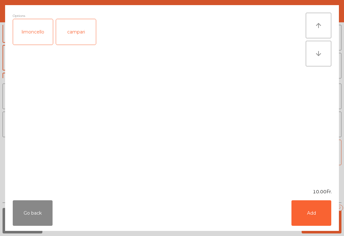
click at [314, 221] on button "Add" at bounding box center [312, 212] width 40 height 25
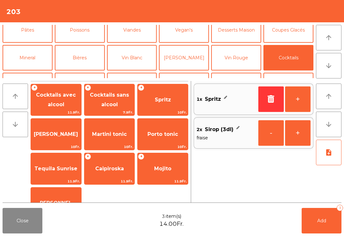
click at [84, 51] on button "Bières" at bounding box center [80, 57] width 50 height 25
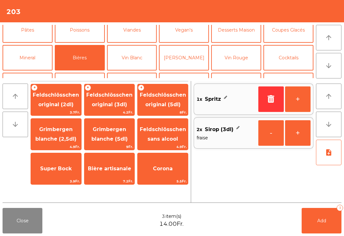
click at [167, 100] on span "Feldschlösschen original (5dl)" at bounding box center [163, 99] width 50 height 27
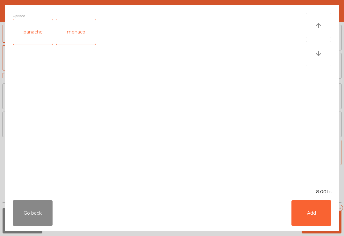
click at [310, 218] on button "Add" at bounding box center [312, 212] width 40 height 25
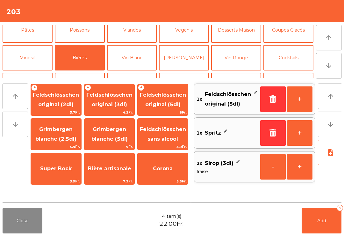
click at [325, 227] on button "Add 4" at bounding box center [322, 220] width 40 height 25
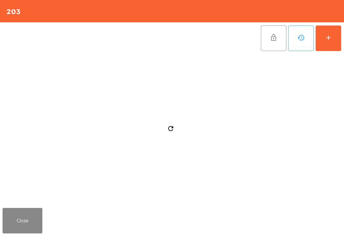
click at [31, 225] on button "Close" at bounding box center [23, 220] width 40 height 25
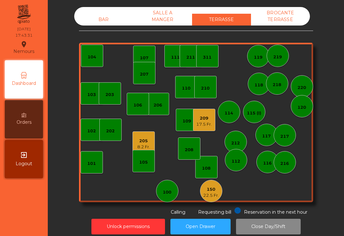
click at [216, 193] on div "22.5 Fr." at bounding box center [211, 195] width 16 height 6
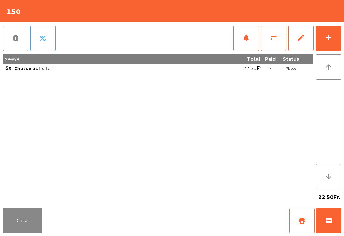
click at [300, 229] on button "print" at bounding box center [301, 220] width 25 height 25
click at [30, 214] on button "Close" at bounding box center [23, 220] width 40 height 25
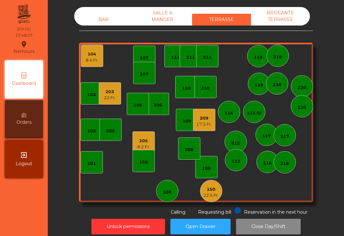
click at [207, 119] on div "209" at bounding box center [204, 118] width 16 height 6
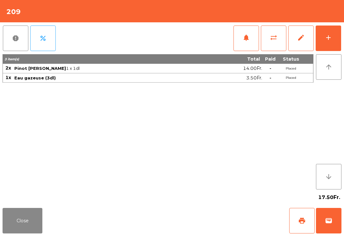
click at [305, 218] on span "print" at bounding box center [302, 221] width 8 height 8
click at [306, 215] on button "print" at bounding box center [301, 220] width 25 height 25
click at [25, 220] on button "Close" at bounding box center [23, 220] width 40 height 25
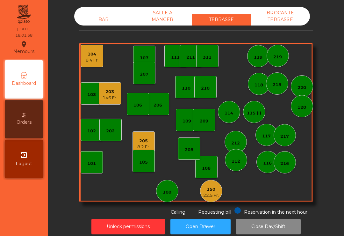
click at [214, 191] on div "150" at bounding box center [211, 189] width 16 height 6
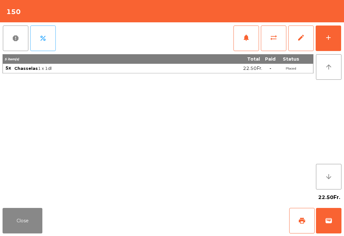
click at [29, 223] on button "Close" at bounding box center [23, 220] width 40 height 25
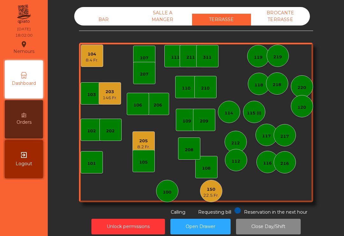
click at [90, 57] on div "8.4 Fr." at bounding box center [92, 60] width 13 height 6
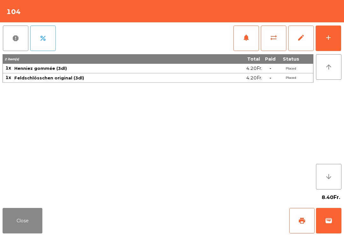
click at [326, 220] on span "wallet" at bounding box center [329, 221] width 8 height 8
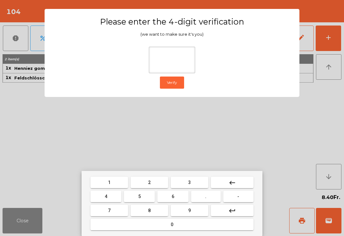
type input "*"
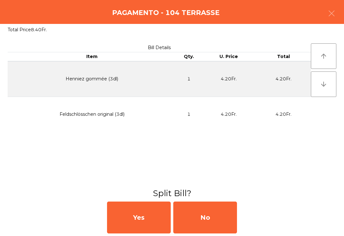
click at [203, 222] on div "No" at bounding box center [205, 217] width 64 height 32
click at [205, 221] on div "MB" at bounding box center [205, 217] width 64 height 32
click at [206, 220] on div "No" at bounding box center [205, 217] width 64 height 32
click at [224, 218] on div "No" at bounding box center [205, 217] width 64 height 32
click at [217, 222] on div "No" at bounding box center [205, 217] width 64 height 32
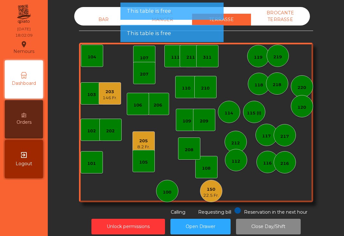
click at [211, 167] on div "108" at bounding box center [206, 167] width 22 height 22
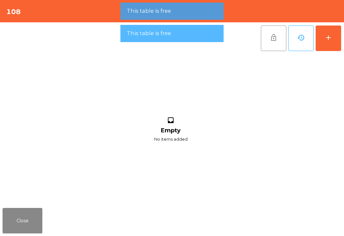
click at [332, 37] on div "add" at bounding box center [329, 38] width 8 height 8
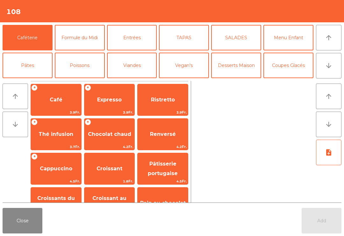
click at [329, 62] on icon "arrow_downward" at bounding box center [329, 66] width 8 height 8
click at [185, 80] on button "[PERSON_NAME]" at bounding box center [184, 92] width 50 height 25
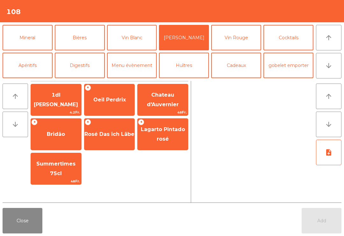
click at [115, 100] on span "Oeil Perdrix" at bounding box center [109, 100] width 33 height 6
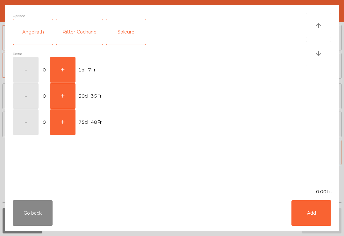
click at [60, 77] on button "+" at bounding box center [62, 69] width 25 height 25
click at [313, 217] on button "Add" at bounding box center [312, 212] width 40 height 25
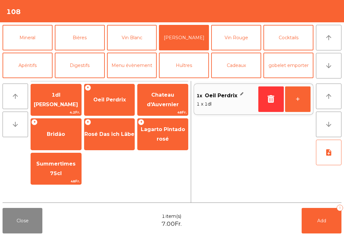
click at [80, 38] on button "Bières" at bounding box center [80, 37] width 50 height 25
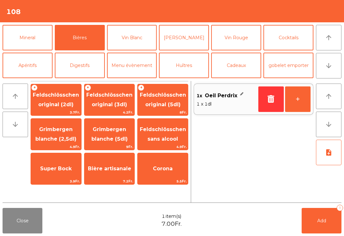
click at [161, 142] on span "Feldschlösschen sans alcool" at bounding box center [163, 134] width 50 height 27
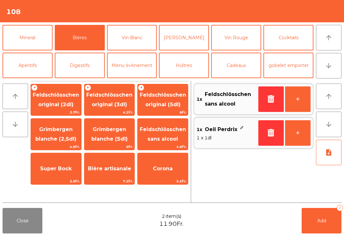
click at [324, 230] on button "Add 2" at bounding box center [322, 220] width 40 height 25
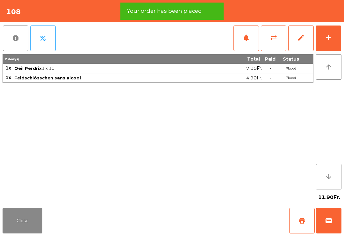
click at [302, 224] on button "print" at bounding box center [301, 220] width 25 height 25
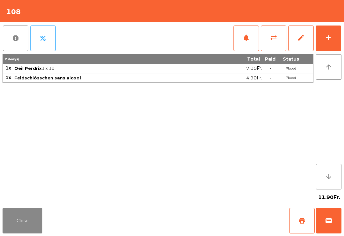
click at [335, 210] on button "wallet" at bounding box center [328, 220] width 25 height 25
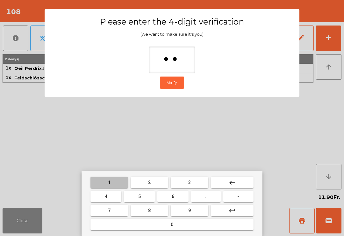
type input "***"
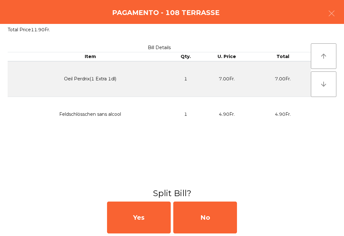
click at [212, 223] on div "No" at bounding box center [205, 217] width 64 height 32
click at [212, 223] on div "MB" at bounding box center [205, 217] width 64 height 32
click at [211, 221] on div "No" at bounding box center [205, 217] width 64 height 32
click at [211, 220] on div "No" at bounding box center [205, 217] width 64 height 32
click at [216, 222] on div "No" at bounding box center [205, 217] width 64 height 32
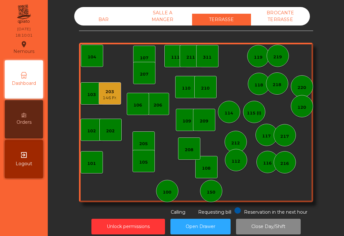
click at [103, 20] on div "BAR" at bounding box center [103, 20] width 59 height 12
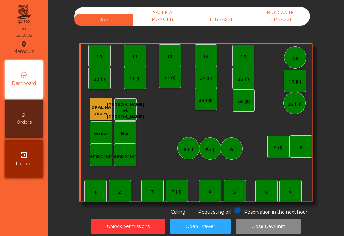
click at [172, 191] on div "3 (II)" at bounding box center [177, 192] width 10 height 6
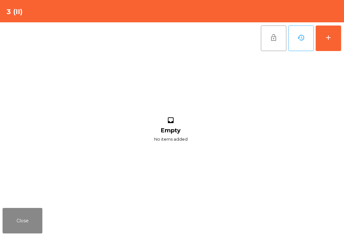
click at [337, 47] on button "add" at bounding box center [328, 37] width 25 height 25
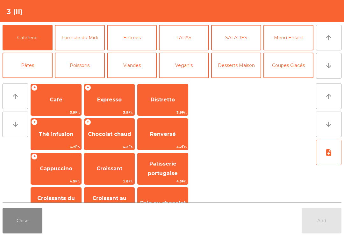
click at [328, 64] on icon "arrow_downward" at bounding box center [329, 66] width 8 height 8
click at [43, 80] on button "Mineral" at bounding box center [28, 92] width 50 height 25
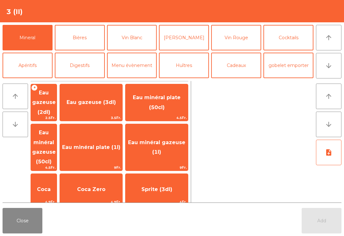
click at [56, 135] on span "Eau minéral gazeuse (50cl)" at bounding box center [44, 146] width 24 height 35
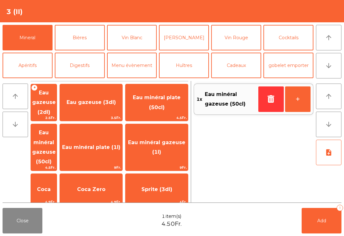
scroll to position [-24, 0]
click at [191, 50] on button "[PERSON_NAME]" at bounding box center [184, 37] width 50 height 25
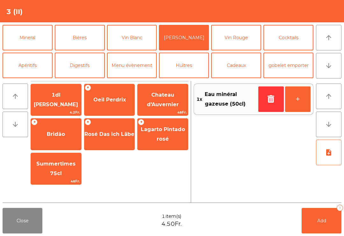
click at [234, 50] on button "Vin Rouge" at bounding box center [236, 37] width 50 height 25
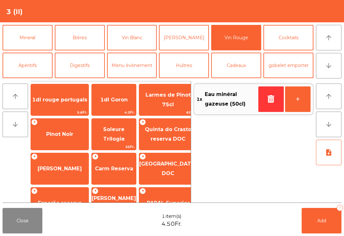
scroll to position [28, 0]
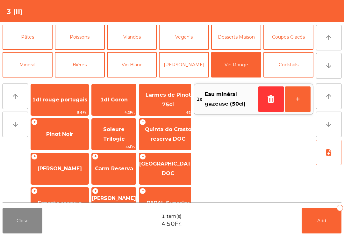
click at [113, 176] on span "Carm Reserva" at bounding box center [114, 168] width 44 height 17
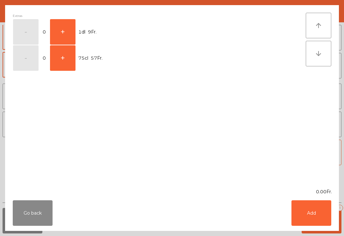
click at [70, 64] on button "+" at bounding box center [62, 57] width 25 height 25
click at [310, 207] on button "Add" at bounding box center [312, 212] width 40 height 25
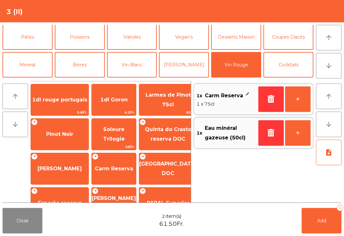
click at [329, 229] on button "Add 2" at bounding box center [322, 220] width 40 height 25
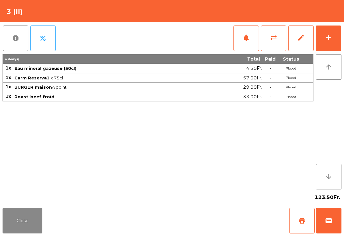
click at [15, 223] on button "Close" at bounding box center [23, 220] width 40 height 25
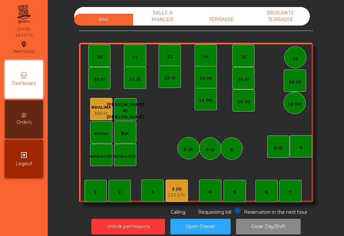
click at [228, 20] on div "TERRASSE" at bounding box center [221, 20] width 59 height 12
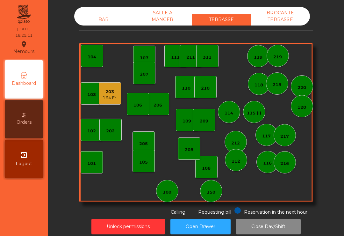
click at [112, 104] on div "203 164 Fr." at bounding box center [110, 93] width 22 height 22
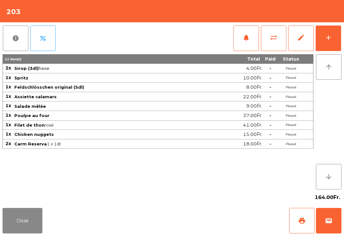
click at [245, 33] on button "notifications" at bounding box center [246, 37] width 25 height 25
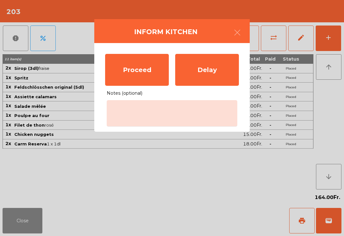
click at [143, 62] on div "Proceed" at bounding box center [137, 70] width 64 height 32
